Goal: Task Accomplishment & Management: Complete application form

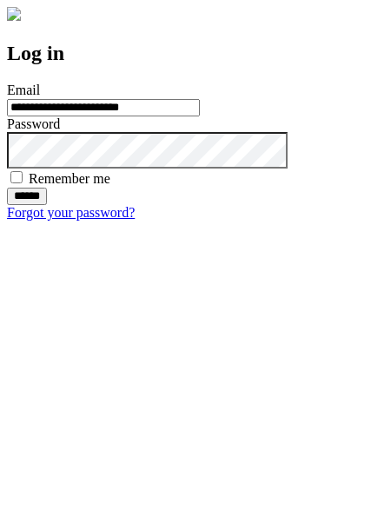
type input "**********"
click at [47, 205] on input "******" at bounding box center [27, 196] width 40 height 17
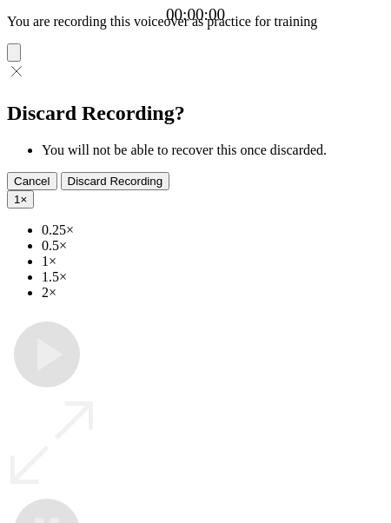
type input "**********"
